Goal: Find specific page/section: Find specific page/section

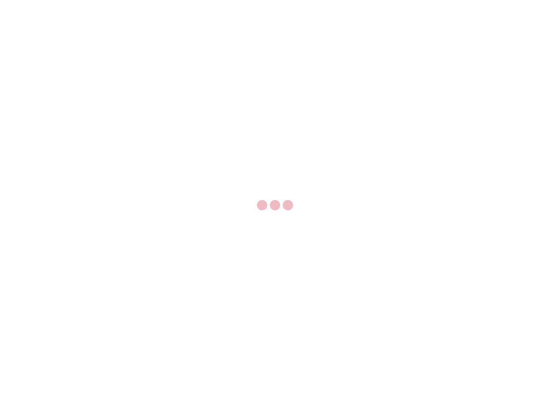
select select "US"
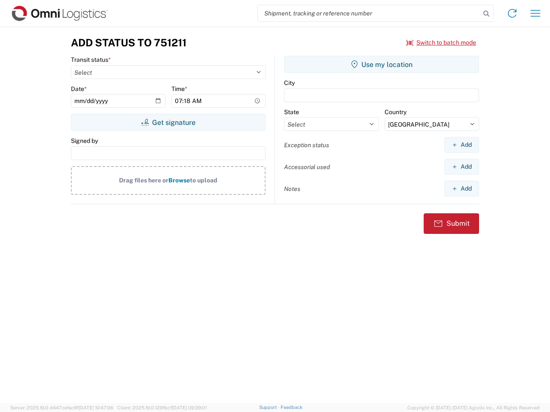
click at [369, 13] on input "search" at bounding box center [369, 13] width 222 height 16
click at [486, 14] on icon at bounding box center [486, 14] width 12 height 12
click at [512, 13] on icon at bounding box center [512, 13] width 14 height 14
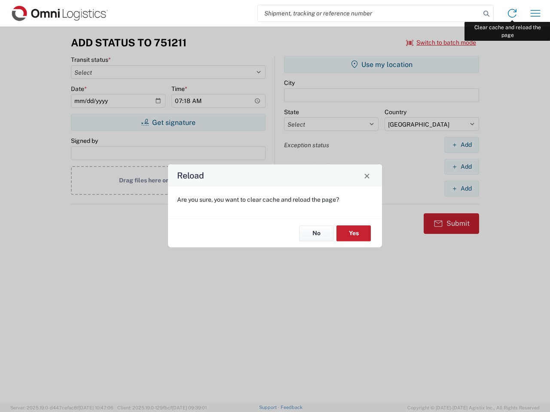
click at [535, 13] on div "Reload Are you sure, you want to clear cache and reload the page? No Yes" at bounding box center [275, 206] width 550 height 412
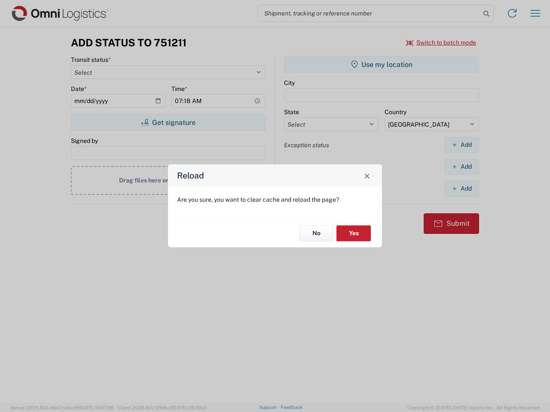
click at [441, 43] on div "Reload Are you sure, you want to clear cache and reload the page? No Yes" at bounding box center [275, 206] width 550 height 412
click at [168, 122] on div "Reload Are you sure, you want to clear cache and reload the page? No Yes" at bounding box center [275, 206] width 550 height 412
click at [381, 64] on div "Reload Are you sure, you want to clear cache and reload the page? No Yes" at bounding box center [275, 206] width 550 height 412
click at [461, 145] on div "Reload Are you sure, you want to clear cache and reload the page? No Yes" at bounding box center [275, 206] width 550 height 412
click at [461, 167] on div "Reload Are you sure, you want to clear cache and reload the page? No Yes" at bounding box center [275, 206] width 550 height 412
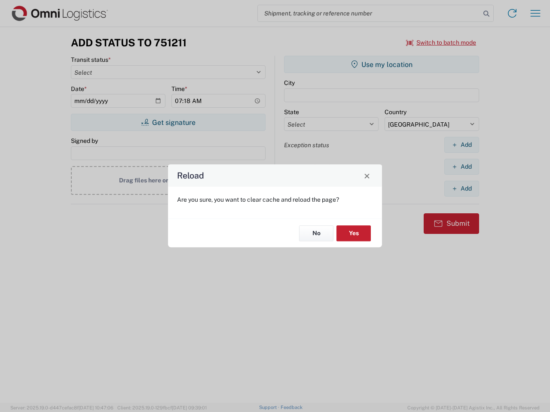
click at [461, 188] on div "Reload Are you sure, you want to clear cache and reload the page? No Yes" at bounding box center [275, 206] width 550 height 412
